Goal: Information Seeking & Learning: Learn about a topic

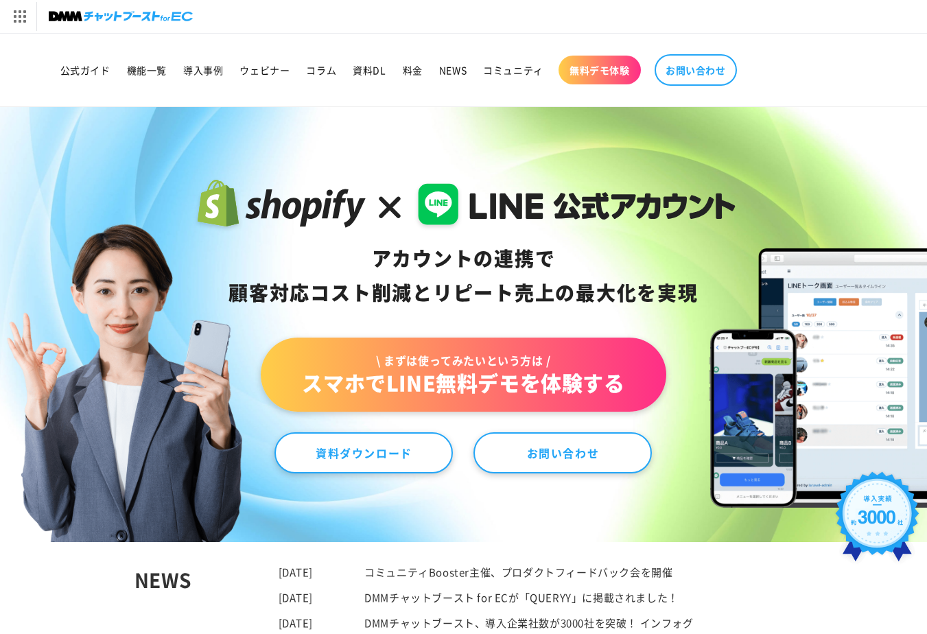
click at [515, 351] on link "\ まずは使ってみたいという方は / スマホでLINE無料デモを体験する" at bounding box center [463, 375] width 405 height 74
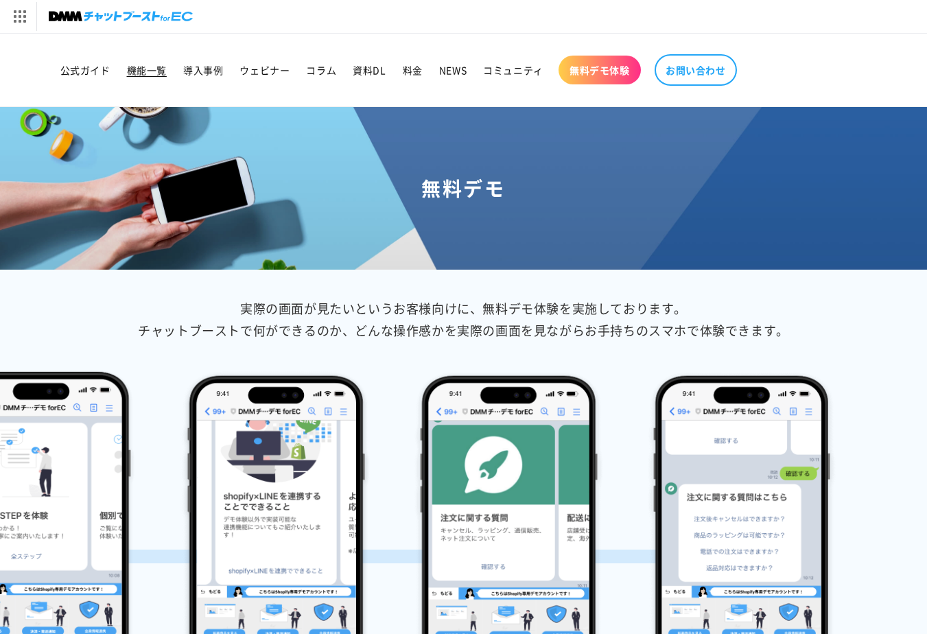
click at [141, 68] on span "機能一覧" at bounding box center [147, 70] width 40 height 12
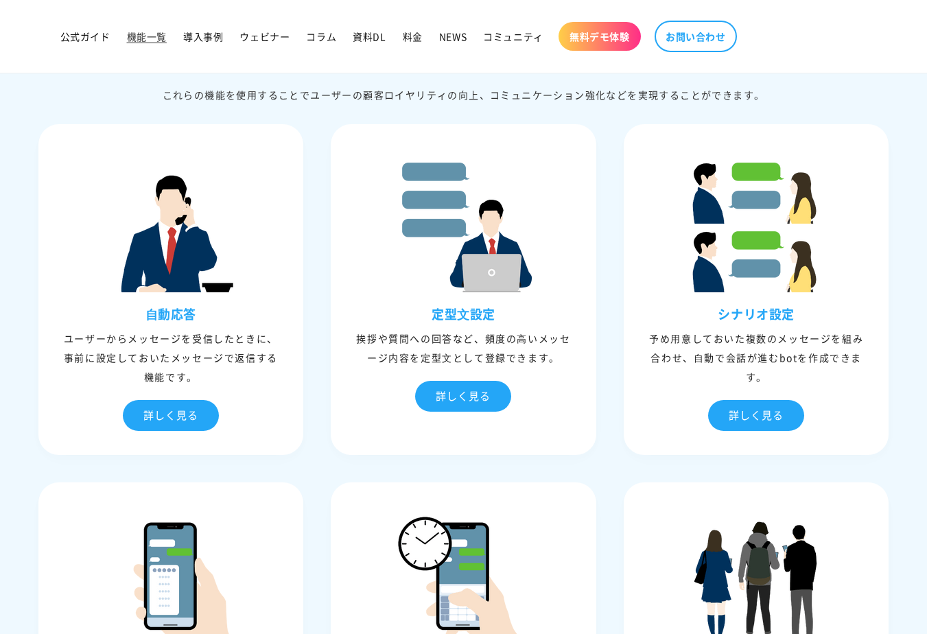
scroll to position [316, 0]
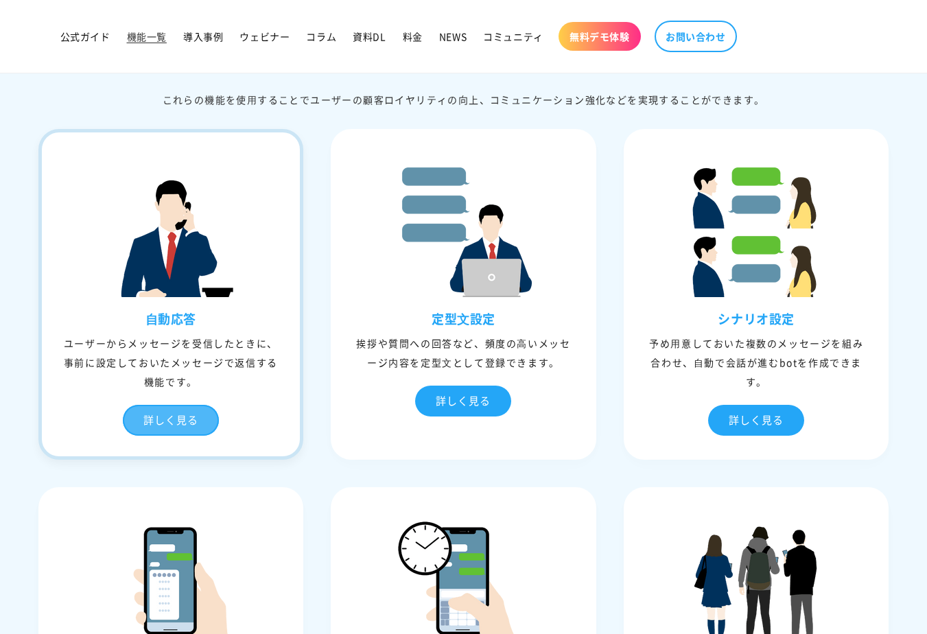
click at [186, 413] on div "詳しく見る" at bounding box center [171, 420] width 96 height 31
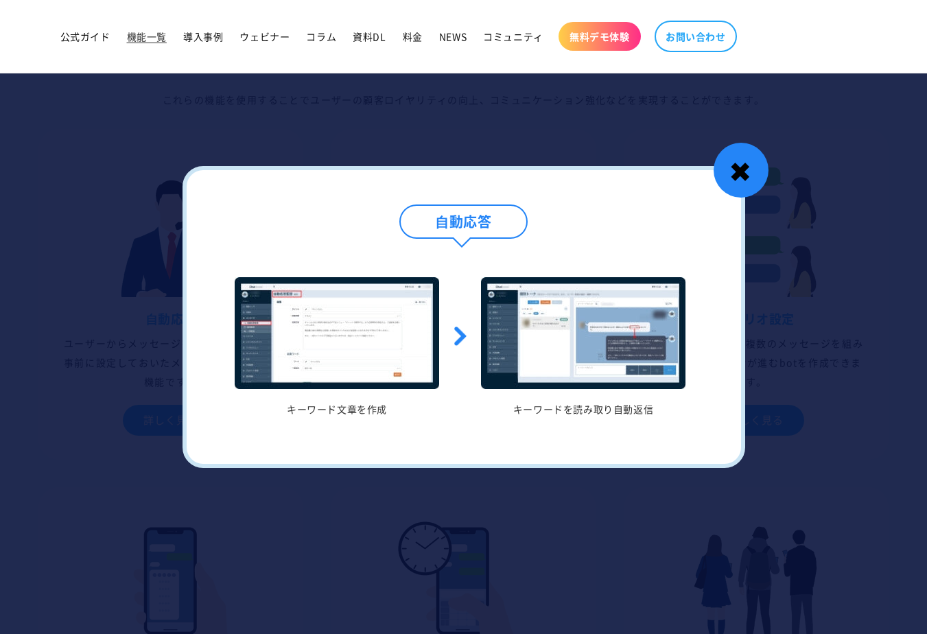
click at [719, 170] on div "✖" at bounding box center [741, 170] width 55 height 55
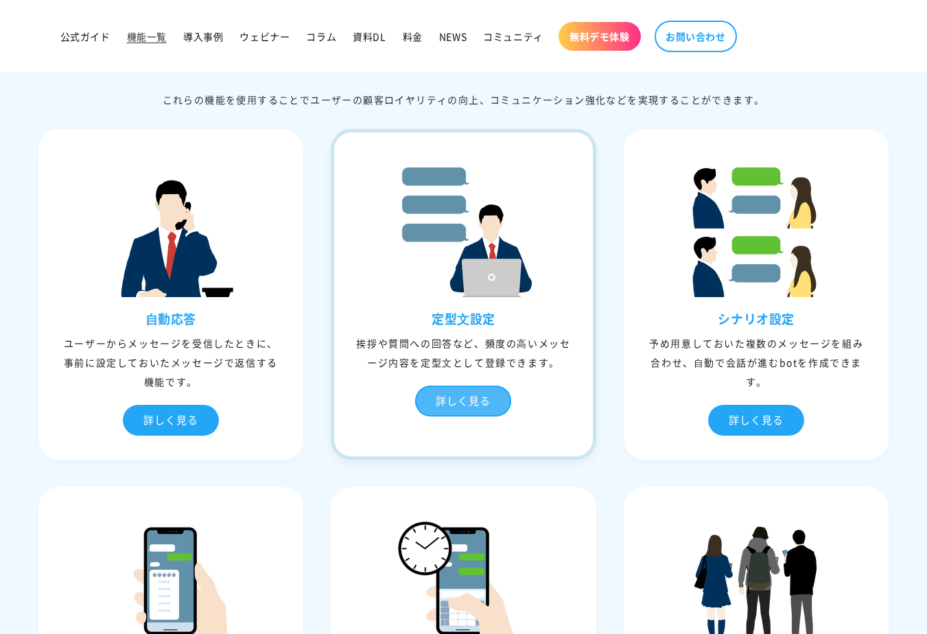
click at [449, 402] on div "詳しく見る" at bounding box center [463, 401] width 96 height 31
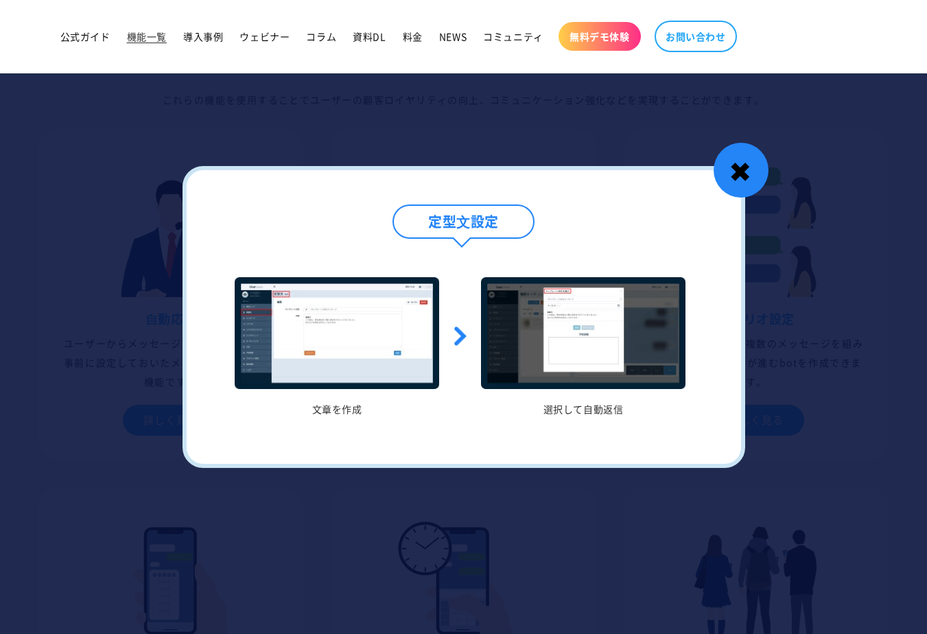
click at [737, 185] on div "✖" at bounding box center [741, 170] width 55 height 55
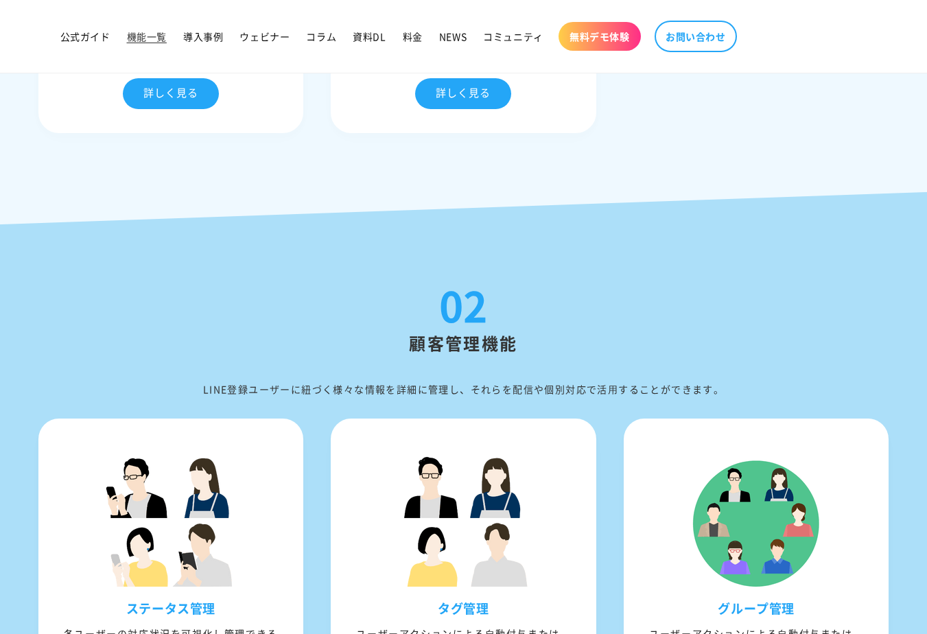
scroll to position [2041, 0]
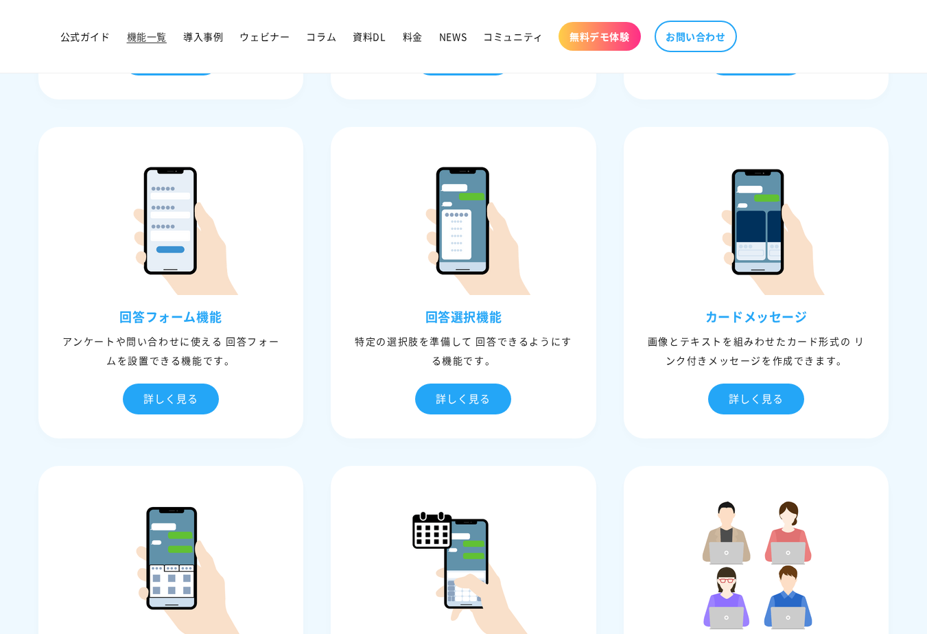
scroll to position [172, 0]
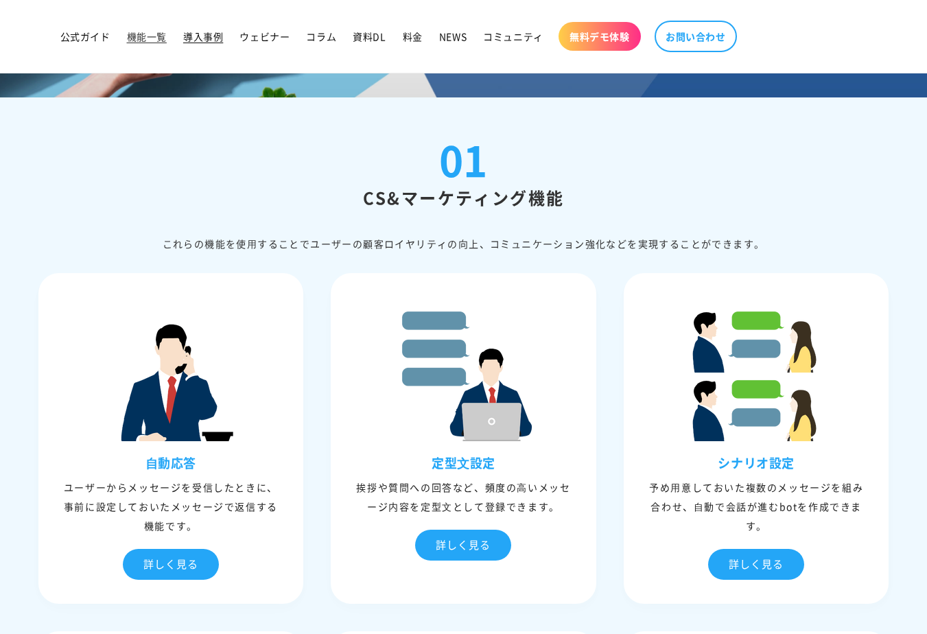
click at [205, 27] on link "導入事例" at bounding box center [203, 36] width 56 height 29
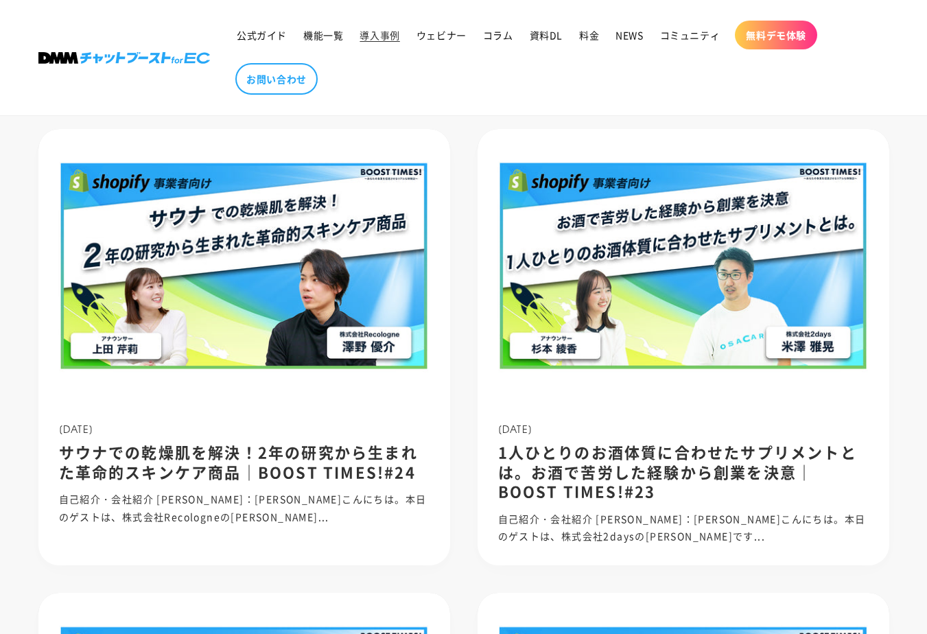
scroll to position [313, 0]
